Goal: Task Accomplishment & Management: Complete application form

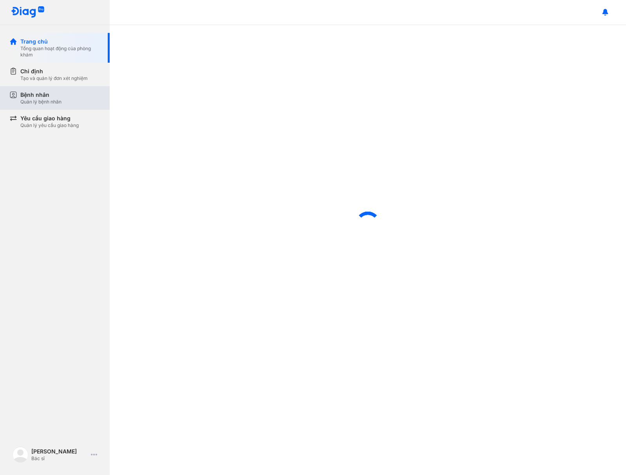
click at [67, 92] on div "Bệnh nhân Quản lý bệnh nhân" at bounding box center [60, 98] width 80 height 14
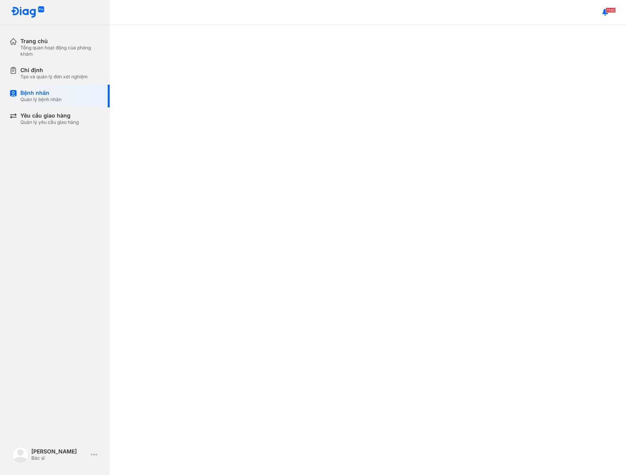
click at [419, 212] on div at bounding box center [368, 250] width 516 height 450
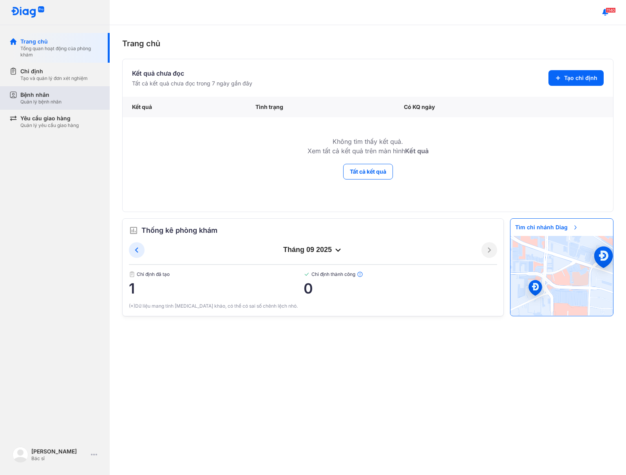
click at [47, 89] on div "Bệnh nhân Quản lý bệnh nhân" at bounding box center [59, 98] width 100 height 24
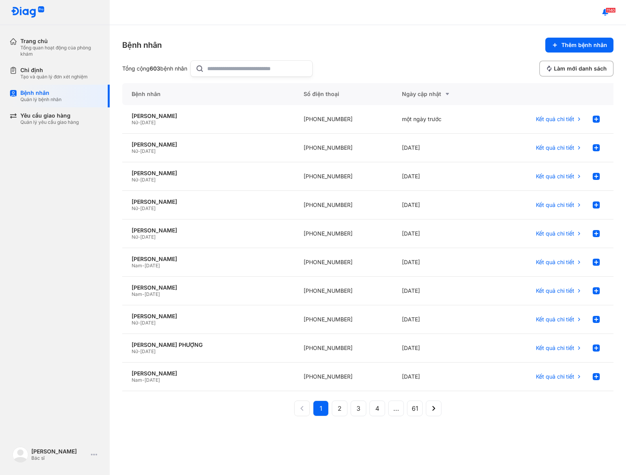
click at [224, 68] on input "text" at bounding box center [257, 69] width 100 height 16
paste input "*"
type input "*******"
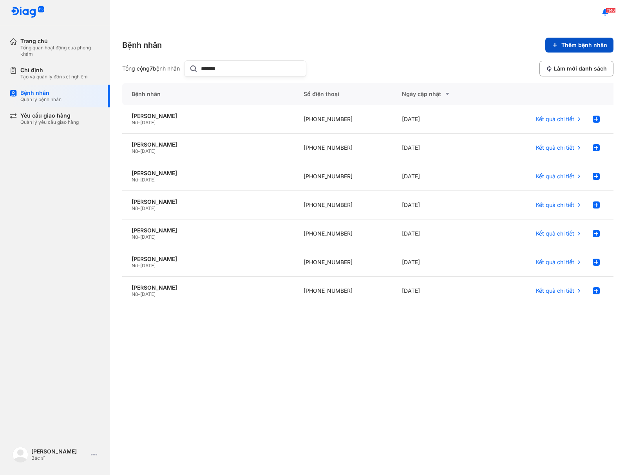
click at [594, 45] on span "Thêm bệnh nhân" at bounding box center [584, 45] width 46 height 7
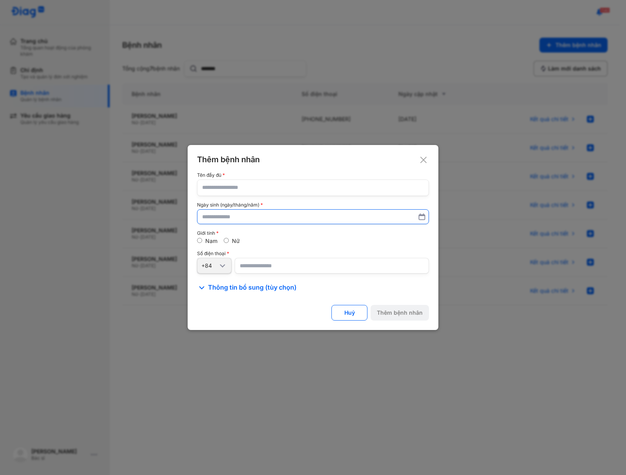
click at [263, 215] on input "text" at bounding box center [313, 217] width 222 height 14
paste input "text"
paste input "**********"
type input "**********"
click at [234, 190] on input "text" at bounding box center [313, 187] width 222 height 16
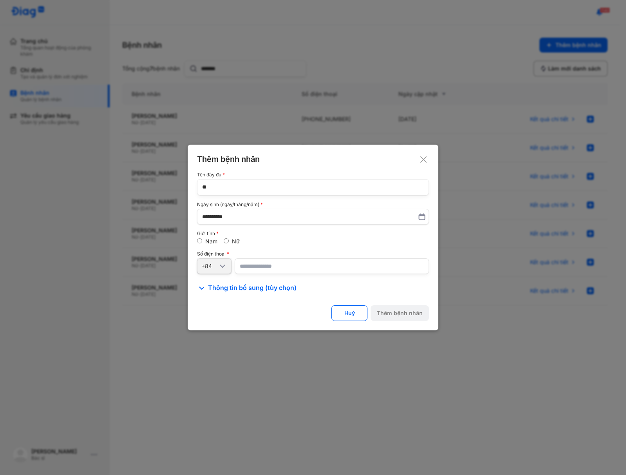
paste input "*"
type input "**********"
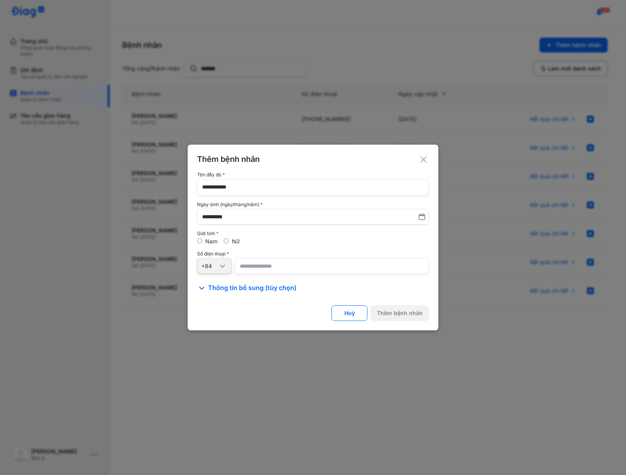
click at [296, 267] on input "number" at bounding box center [332, 266] width 194 height 16
paste input "**********"
type input "**********"
click at [400, 310] on div "Thêm bệnh nhân" at bounding box center [400, 312] width 46 height 7
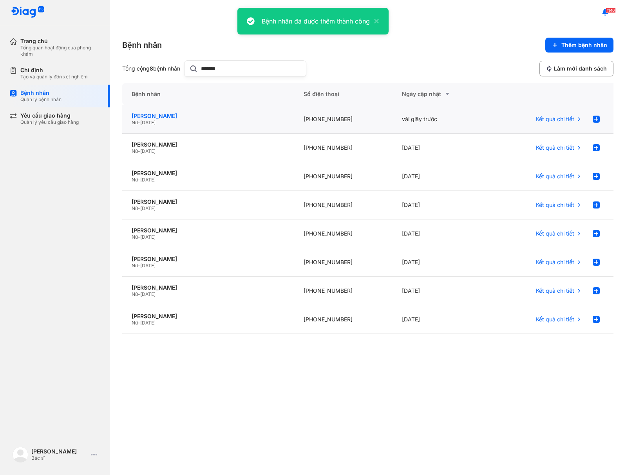
click at [143, 112] on div "TRẦN MỸ NGỌC Nữ - 30/08/1997" at bounding box center [208, 119] width 172 height 29
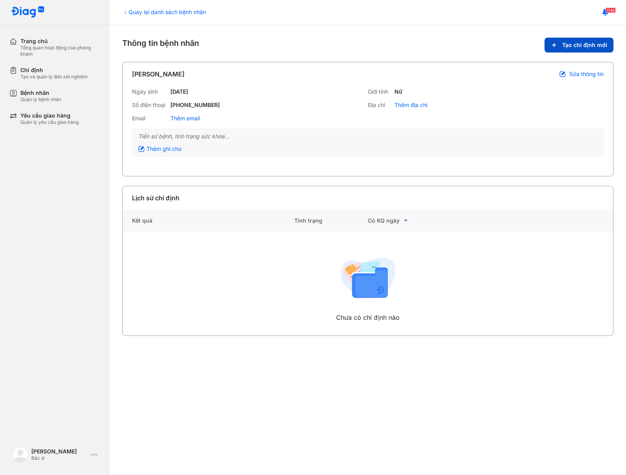
click at [570, 44] on span "Tạo chỉ định mới" at bounding box center [584, 45] width 45 height 7
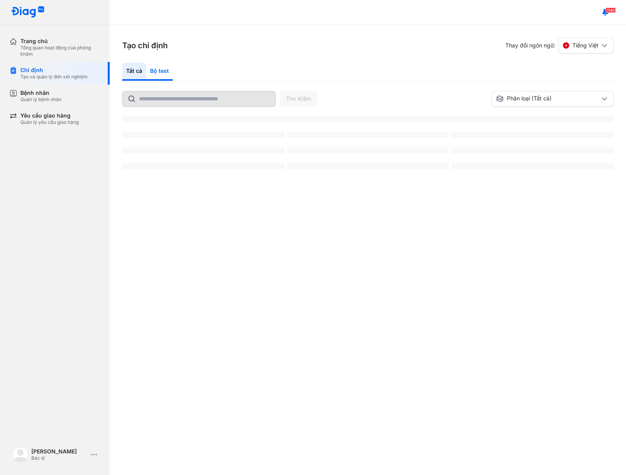
click at [161, 70] on div "Bộ test" at bounding box center [159, 72] width 27 height 18
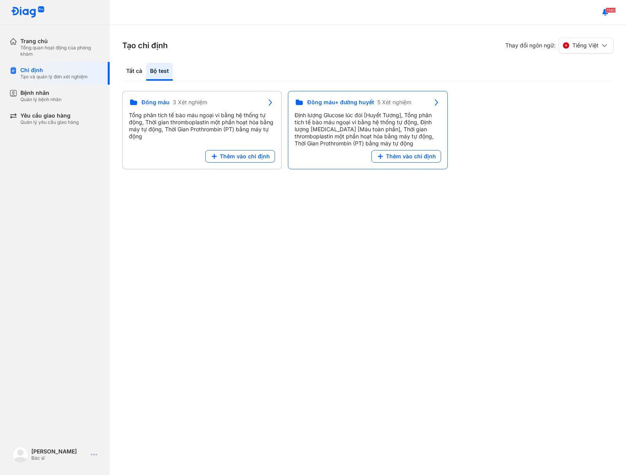
click at [413, 149] on div "Đông máu+ đường huyết 5 Xét nghiệm Định lượng Glucose lúc đói [Huyết Tương], Tổ…" at bounding box center [368, 124] width 146 height 52
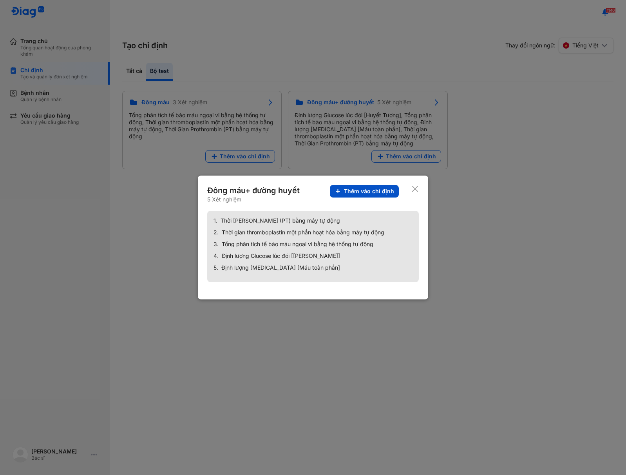
click at [382, 187] on button "Thêm vào chỉ định" at bounding box center [364, 191] width 69 height 13
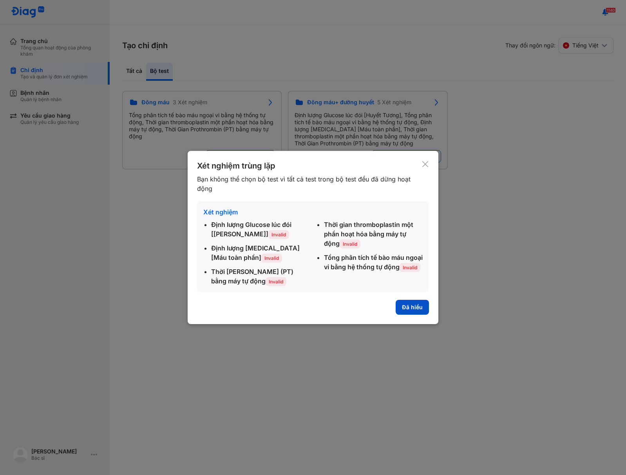
click at [421, 310] on button "Đã hiểu" at bounding box center [412, 307] width 33 height 15
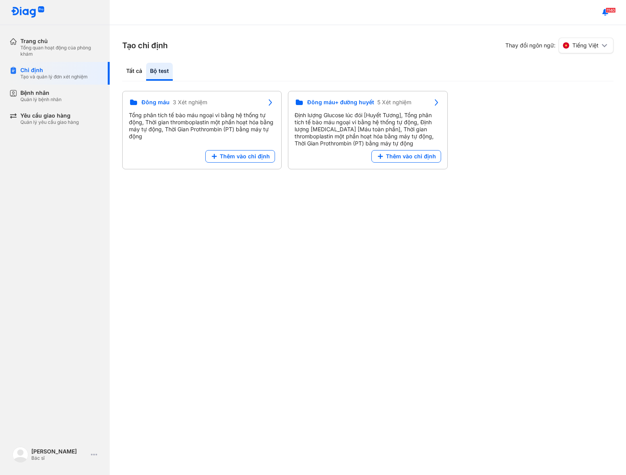
click at [295, 147] on div "Định lượng Glucose lúc đói [Huyết Tương], Tổng phân tích tế bào máu ngoại vi bằ…" at bounding box center [368, 129] width 146 height 35
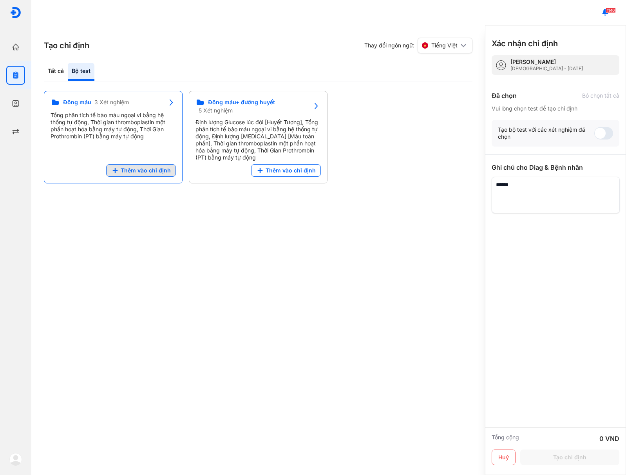
click at [146, 165] on button "Thêm vào chỉ định" at bounding box center [141, 170] width 70 height 13
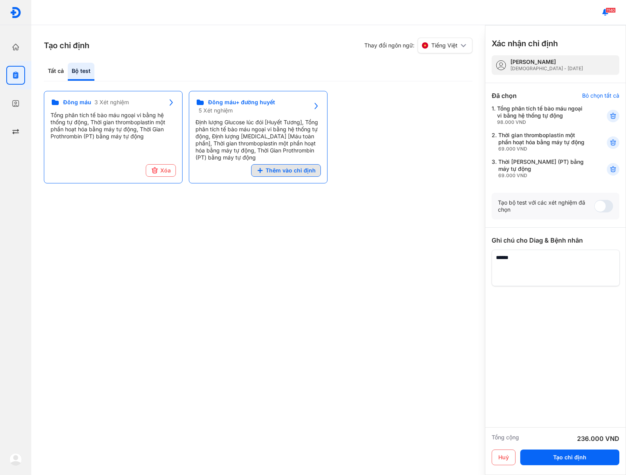
click at [304, 172] on span "Thêm vào chỉ định" at bounding box center [291, 170] width 50 height 7
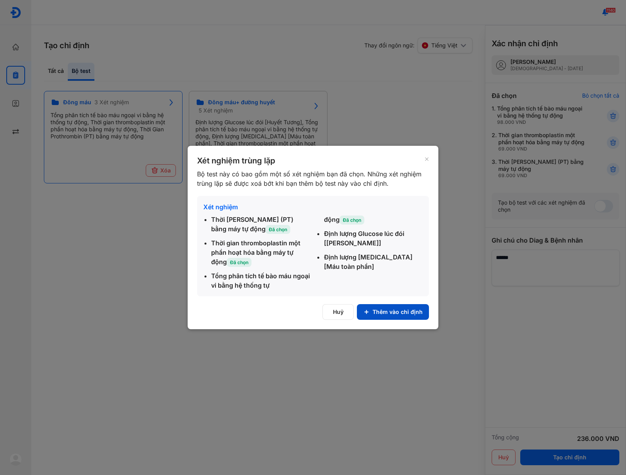
click at [401, 314] on button "Thêm vào chỉ định" at bounding box center [393, 312] width 72 height 16
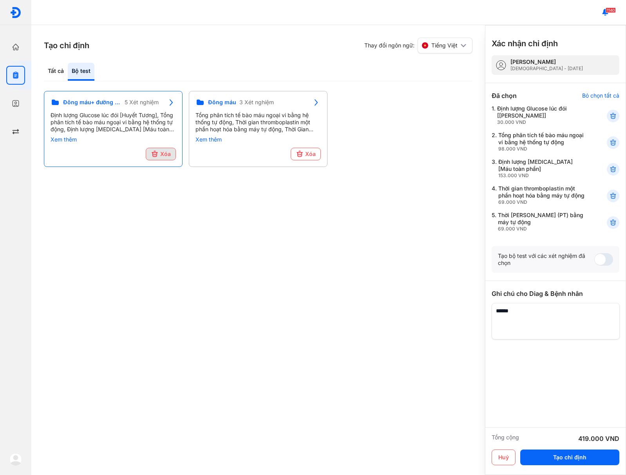
click at [163, 155] on span "Xóa" at bounding box center [165, 153] width 11 height 7
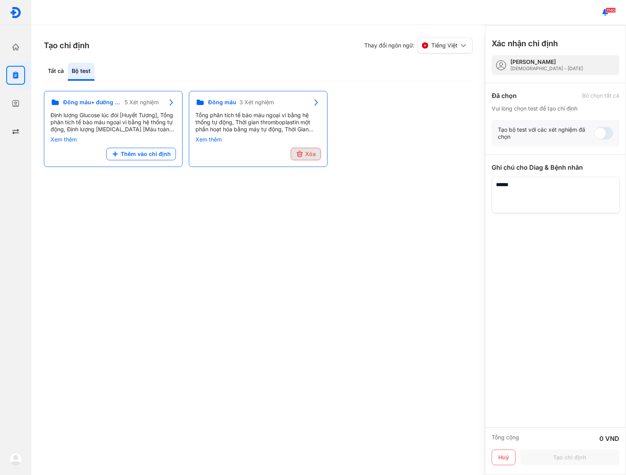
click at [304, 151] on icon at bounding box center [300, 154] width 8 height 8
click at [304, 152] on span "Thêm vào chỉ định" at bounding box center [291, 153] width 50 height 7
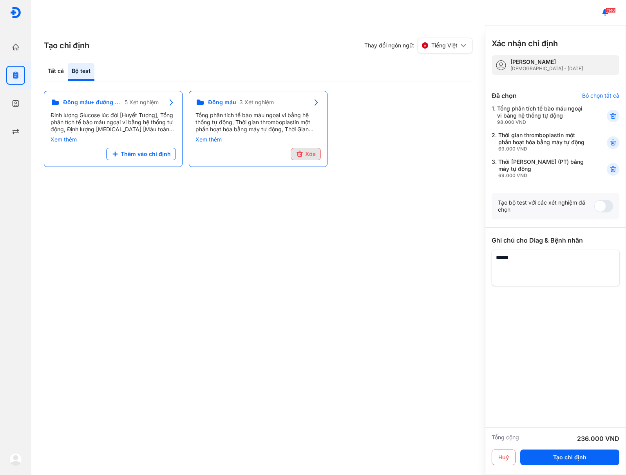
click at [310, 157] on span "Xóa" at bounding box center [310, 153] width 11 height 7
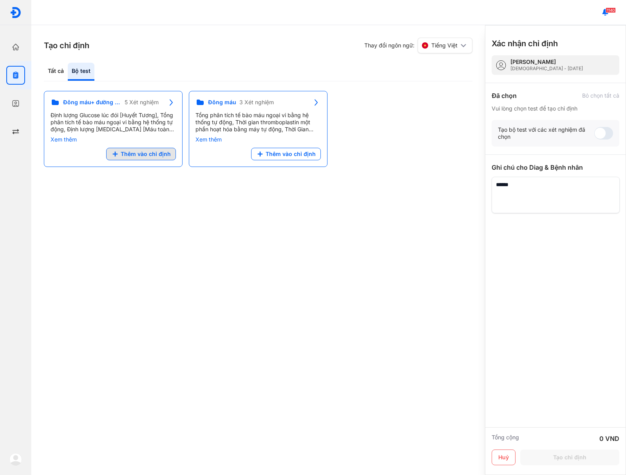
click at [149, 152] on span "Thêm vào chỉ định" at bounding box center [146, 153] width 50 height 7
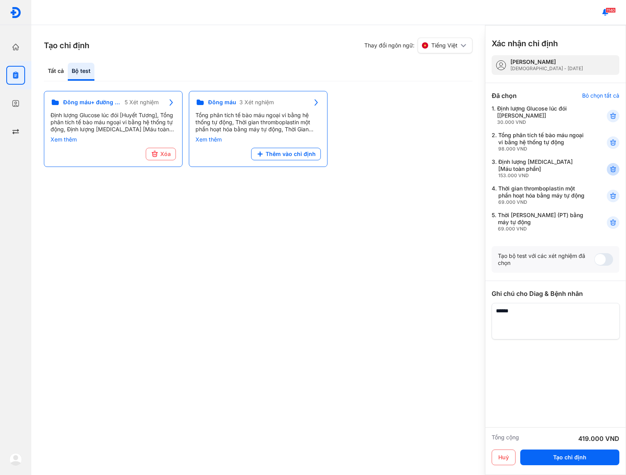
click at [613, 169] on use at bounding box center [612, 168] width 5 height 5
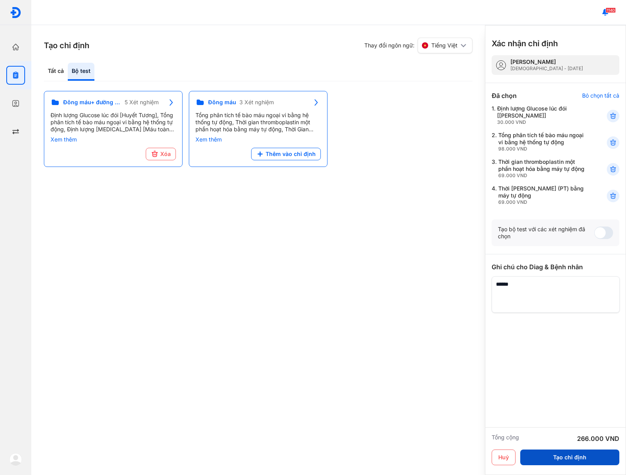
click at [572, 454] on button "Tạo chỉ định" at bounding box center [569, 457] width 99 height 16
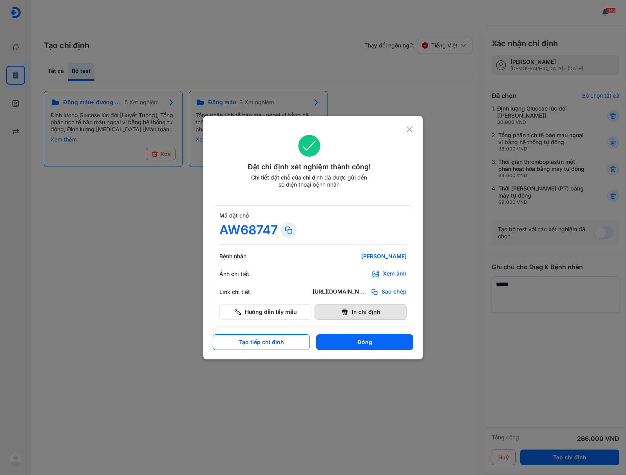
click at [372, 309] on button "In chỉ định" at bounding box center [361, 312] width 92 height 16
drag, startPoint x: 340, startPoint y: 339, endPoint x: 334, endPoint y: 330, distance: 10.4
click at [341, 339] on button "Đóng" at bounding box center [364, 342] width 97 height 16
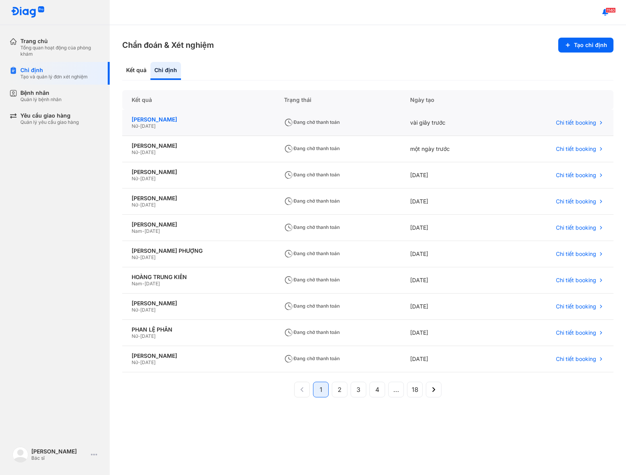
click at [165, 121] on div "TRẦN MỸ NGỌC" at bounding box center [199, 119] width 134 height 7
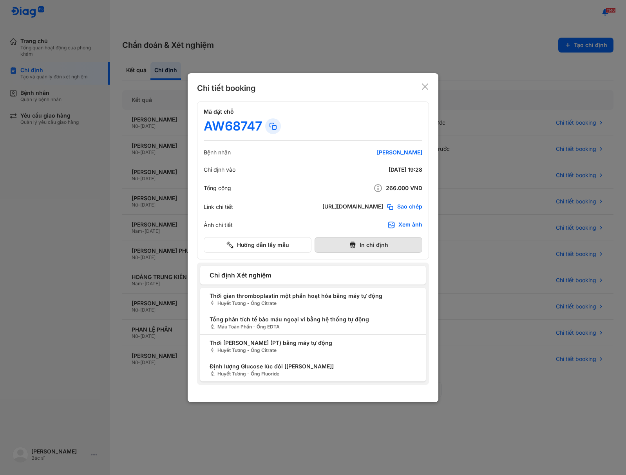
click at [389, 252] on button "In chỉ định" at bounding box center [369, 245] width 108 height 16
click at [389, 249] on button "In chỉ định" at bounding box center [369, 245] width 108 height 16
click at [517, 25] on div at bounding box center [313, 237] width 626 height 475
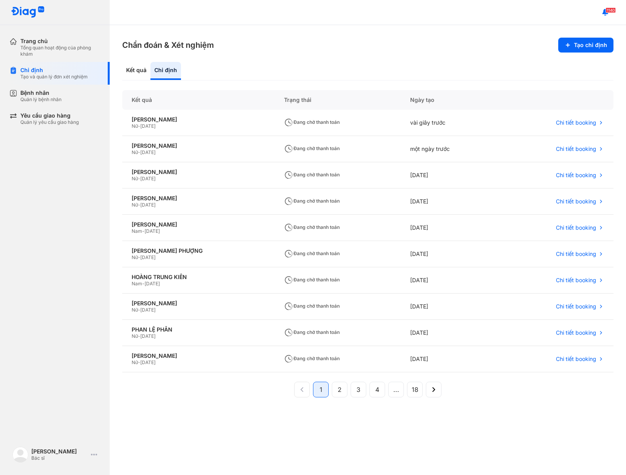
click at [351, 51] on section "Chẩn đoán & Xét nghiệm Tạo chỉ định" at bounding box center [367, 45] width 491 height 15
click at [345, 52] on section "Chẩn đoán & Xét nghiệm Tạo chỉ định" at bounding box center [367, 45] width 491 height 15
